Goal: Navigation & Orientation: Find specific page/section

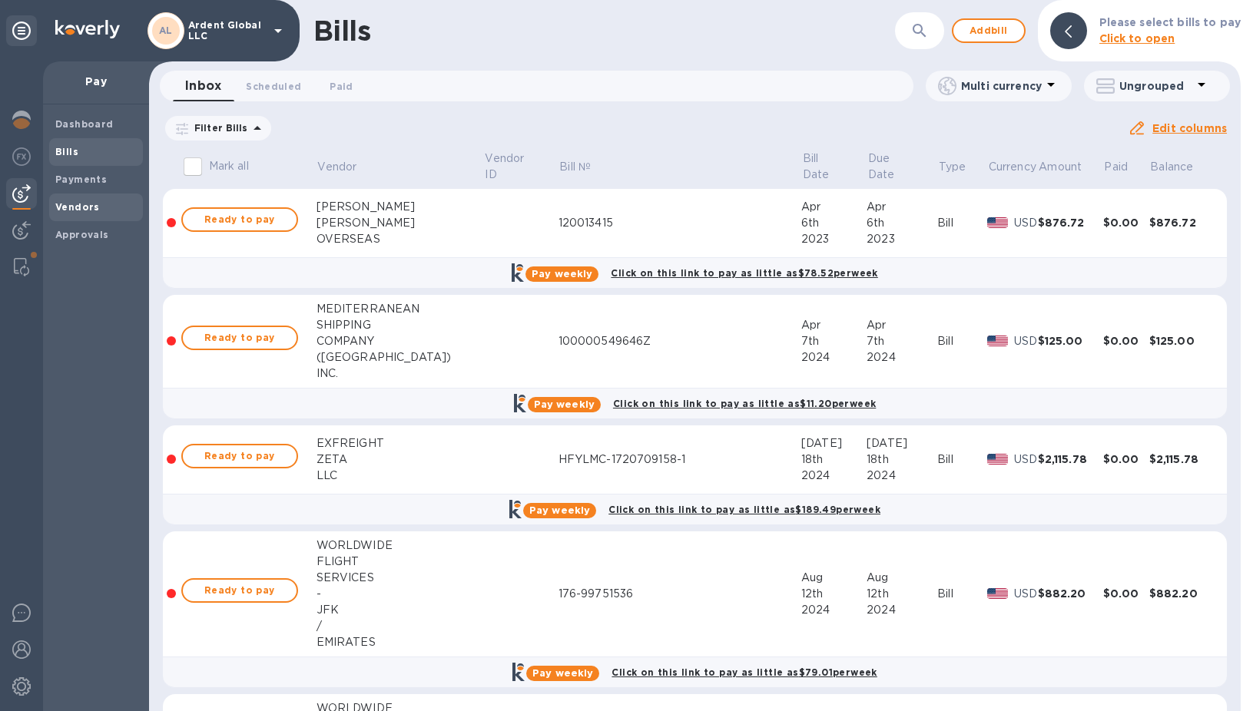
click at [85, 205] on b "Vendors" at bounding box center [77, 207] width 45 height 12
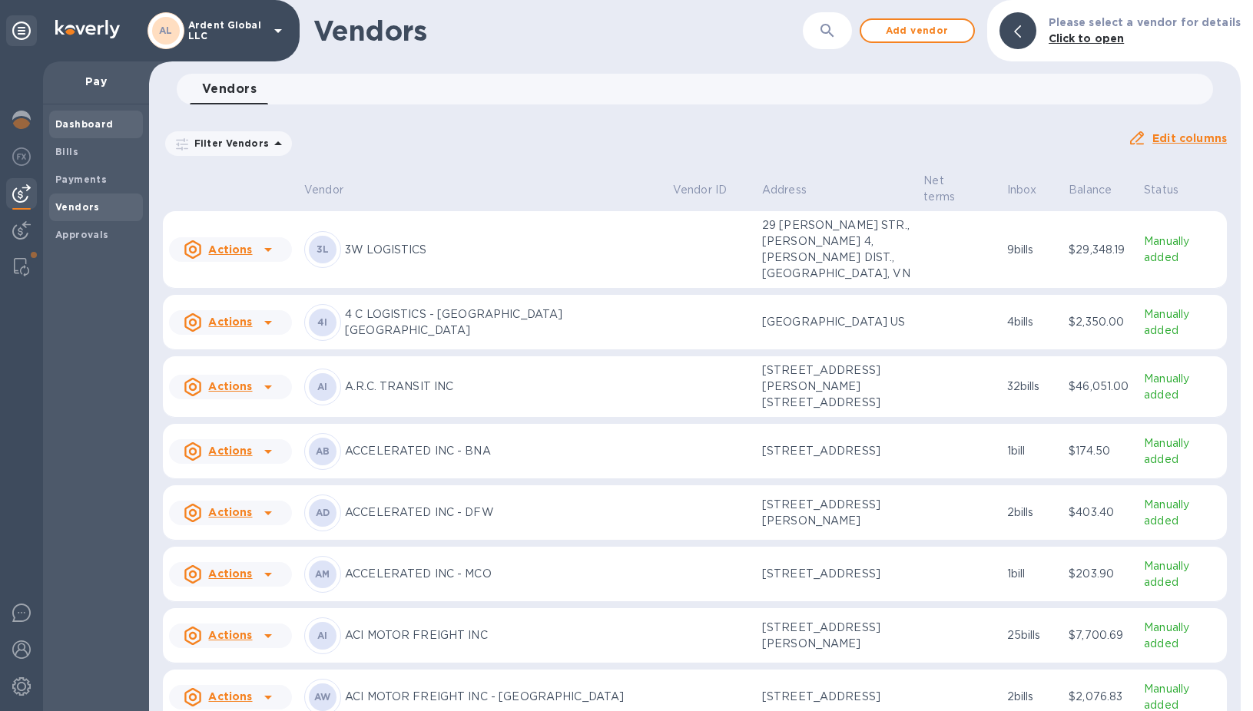
click at [66, 128] on b "Dashboard" at bounding box center [84, 124] width 58 height 12
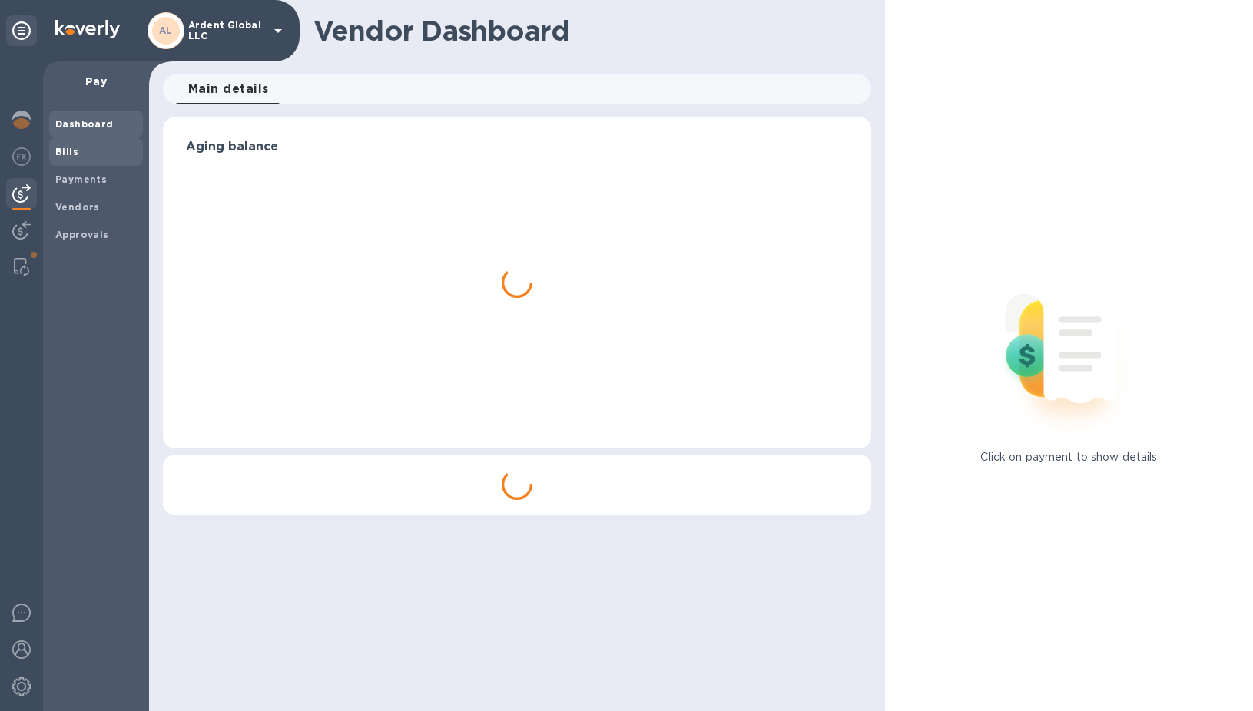
click at [67, 151] on b "Bills" at bounding box center [66, 152] width 23 height 12
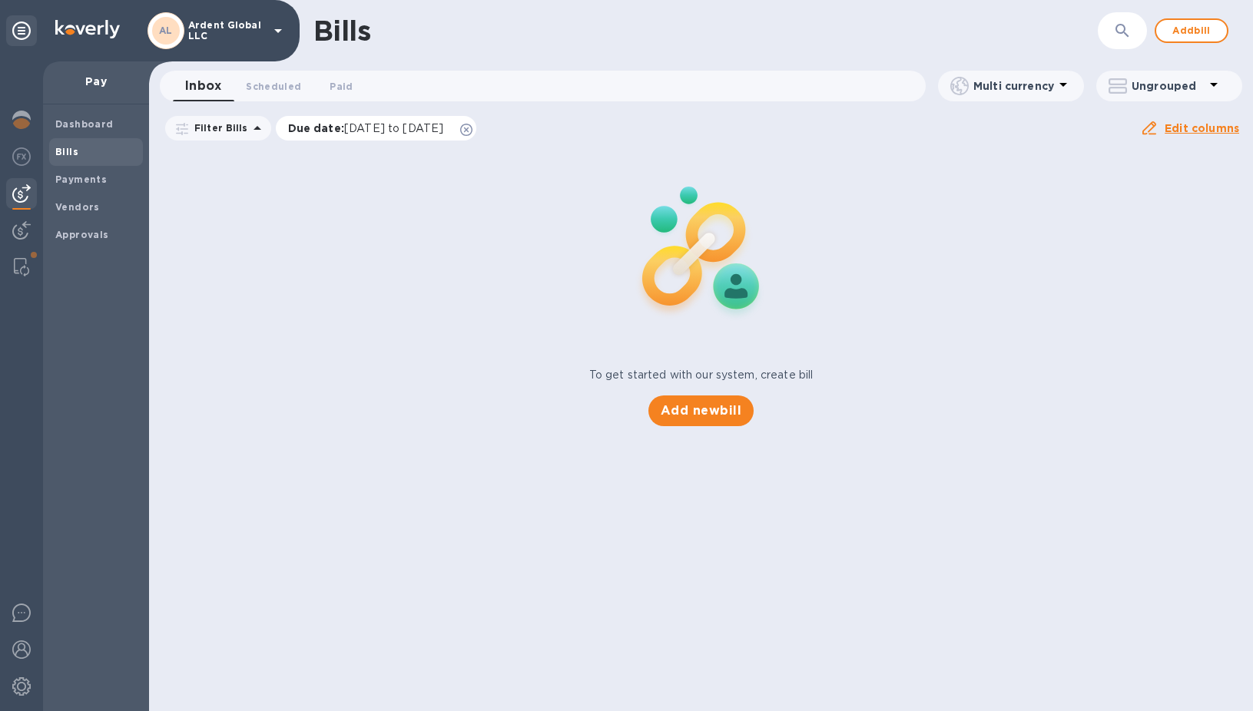
click at [477, 131] on div "Due date : [DATE] to [DATE]" at bounding box center [376, 128] width 201 height 25
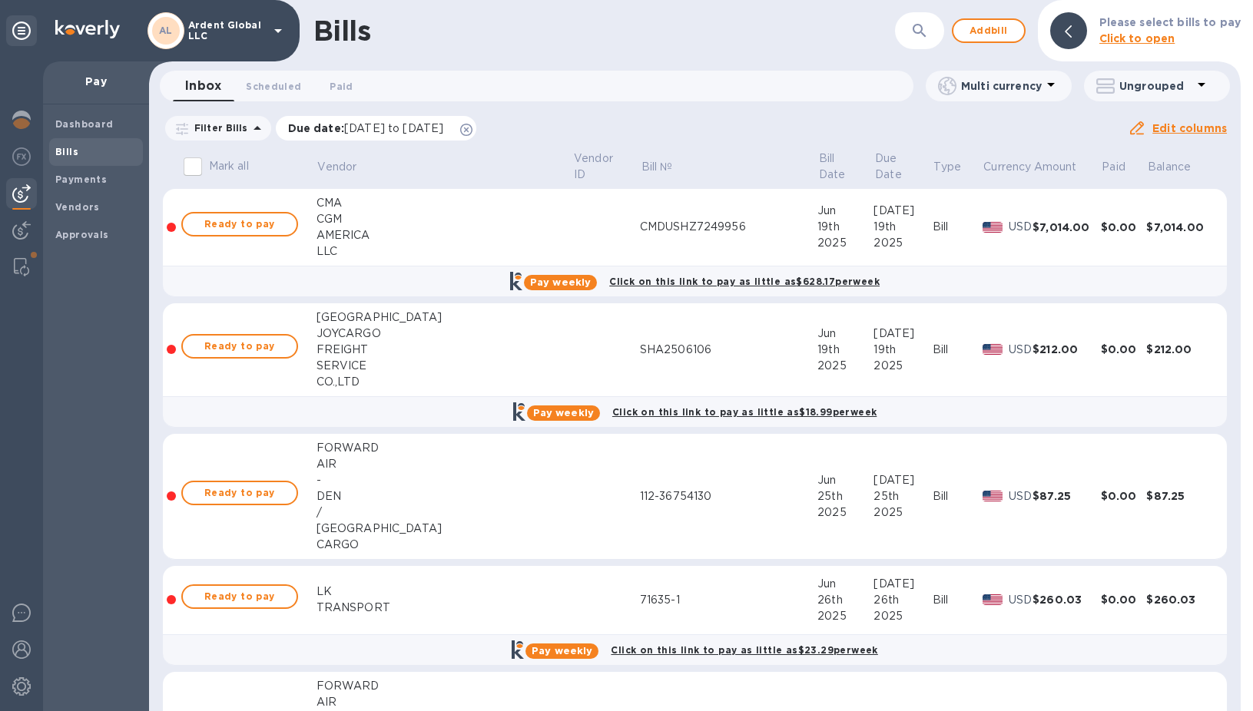
click at [472, 131] on icon at bounding box center [466, 130] width 12 height 12
